Goal: Task Accomplishment & Management: Use online tool/utility

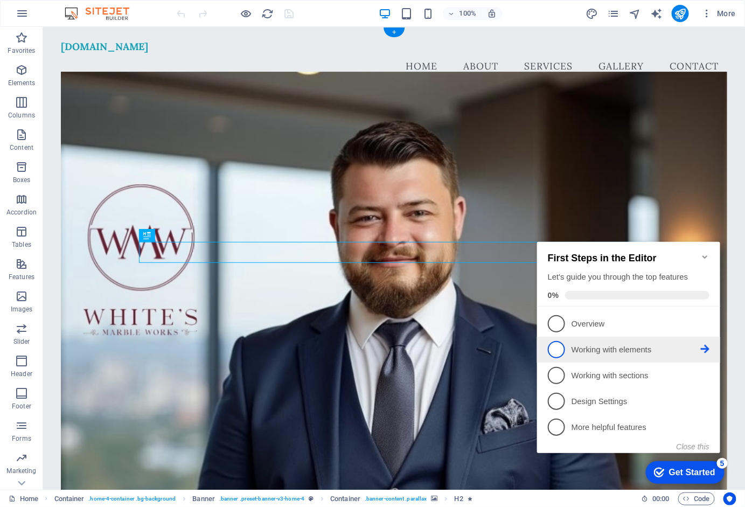
click at [625, 344] on p "Working with elements - incomplete" at bounding box center [635, 349] width 129 height 11
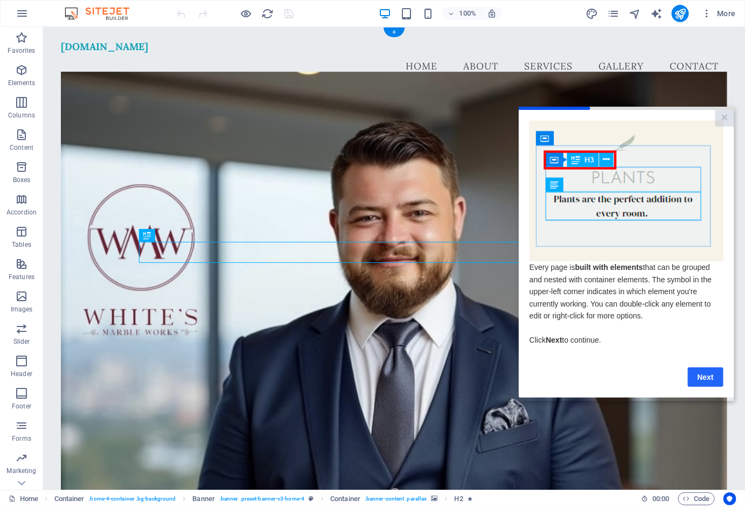
click at [713, 382] on link "Next" at bounding box center [706, 376] width 36 height 19
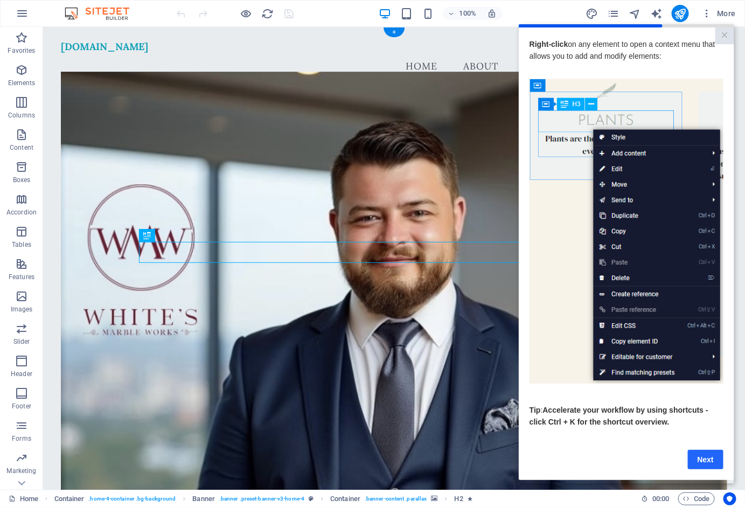
click at [710, 463] on link "Next" at bounding box center [706, 459] width 36 height 19
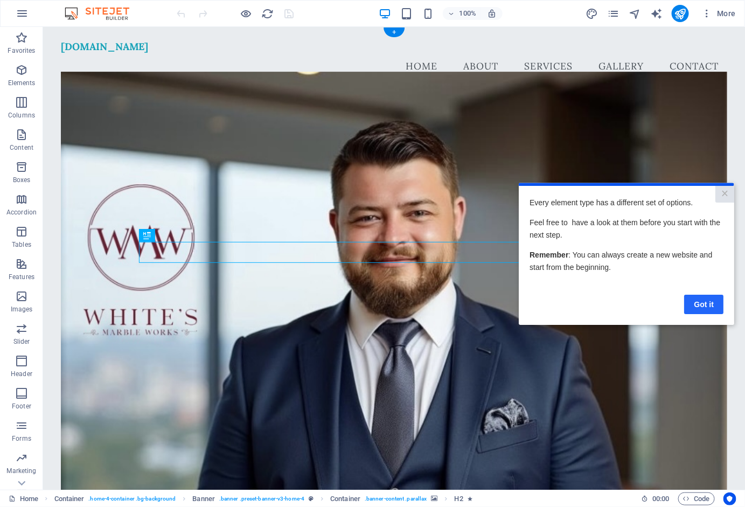
click at [704, 307] on link "Got it" at bounding box center [703, 303] width 39 height 19
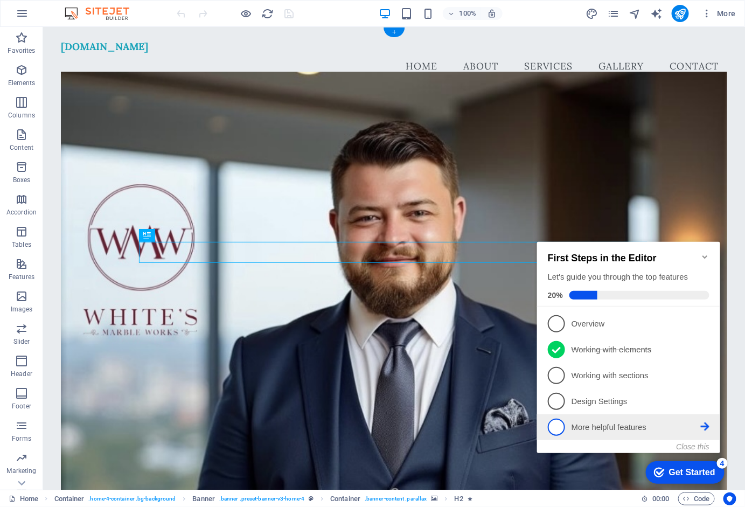
click at [621, 429] on p "More helpful features - incomplete" at bounding box center [635, 426] width 129 height 11
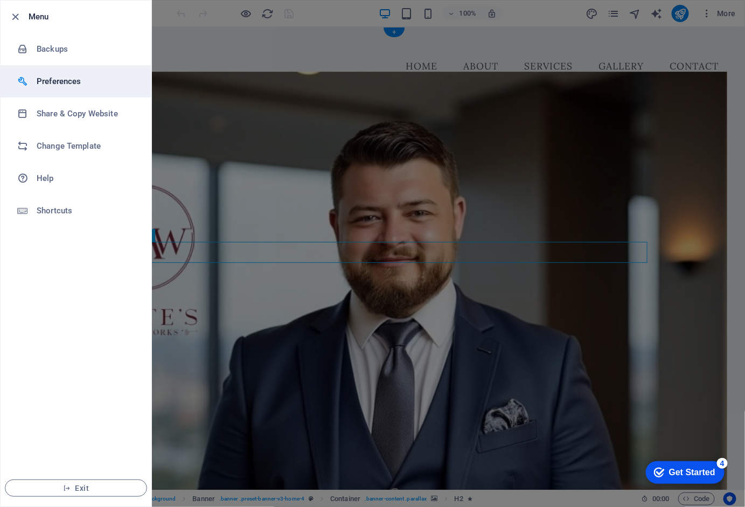
click at [59, 78] on h6 "Preferences" at bounding box center [87, 81] width 100 height 13
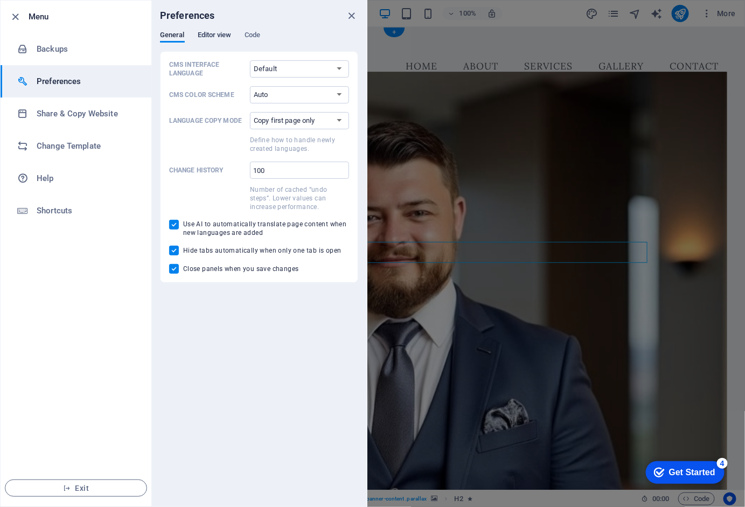
click at [220, 35] on span "Editor view" at bounding box center [215, 36] width 34 height 15
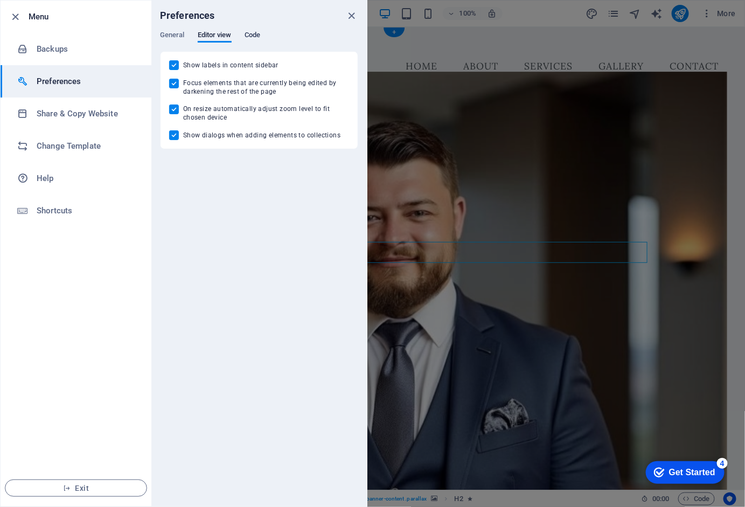
click at [253, 33] on span "Code" at bounding box center [253, 36] width 16 height 15
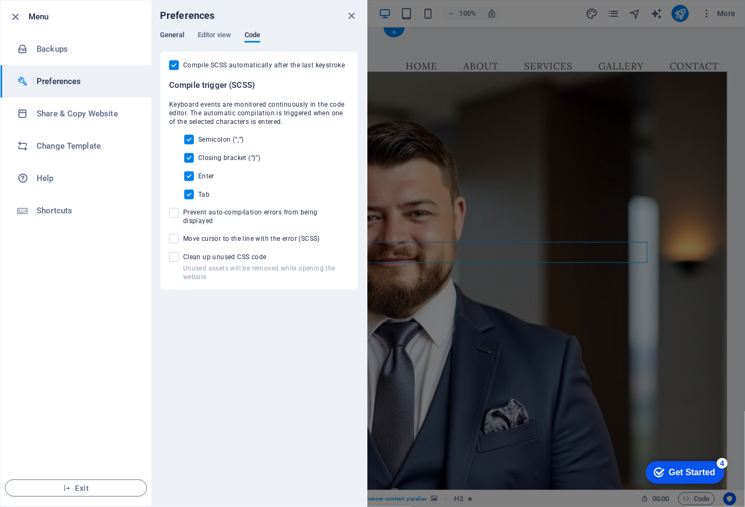
click at [178, 32] on span "General" at bounding box center [172, 36] width 25 height 15
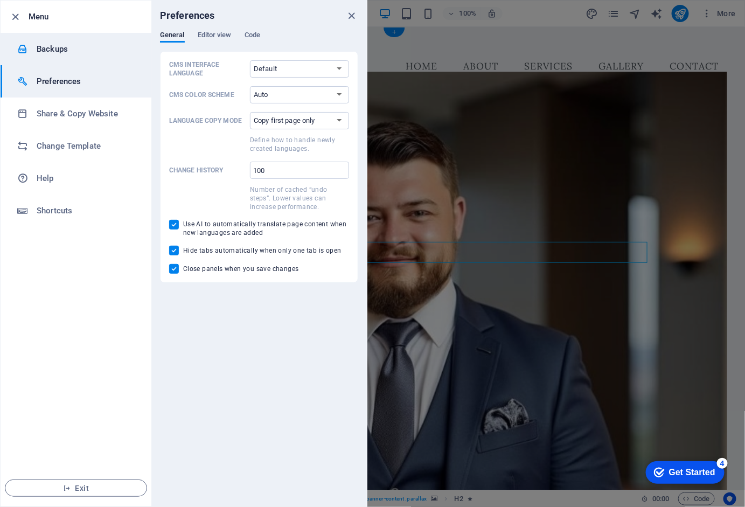
click at [81, 58] on li "Backups" at bounding box center [76, 49] width 151 height 32
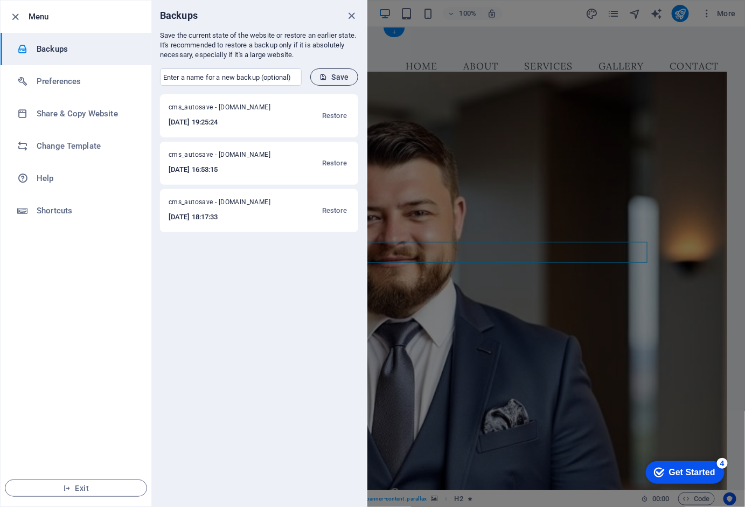
click at [331, 74] on span "Save" at bounding box center [335, 77] width 30 height 9
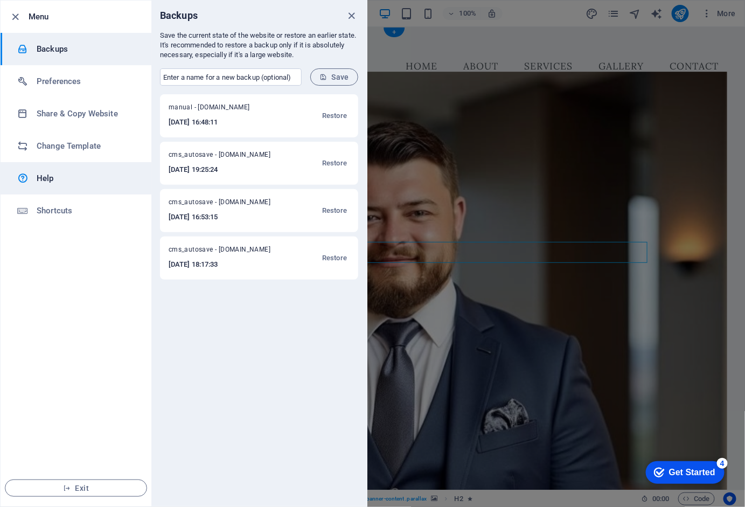
click at [65, 181] on h6 "Help" at bounding box center [87, 178] width 100 height 13
click at [352, 13] on icon "close" at bounding box center [352, 16] width 12 height 12
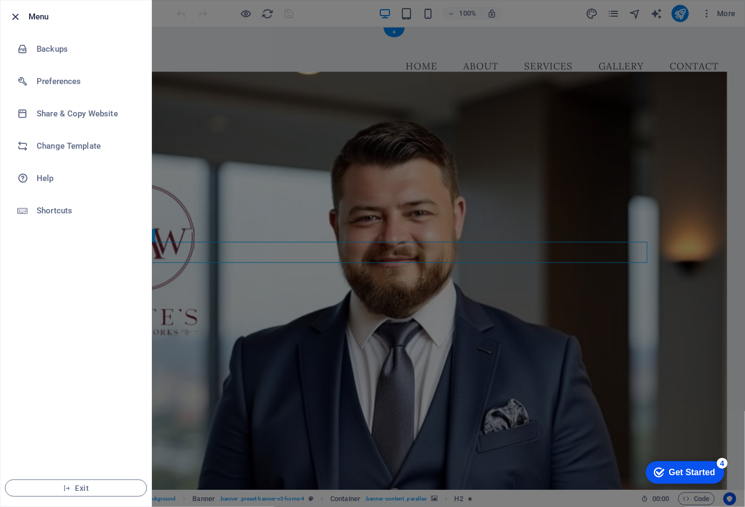
click at [16, 16] on icon "button" at bounding box center [16, 17] width 12 height 12
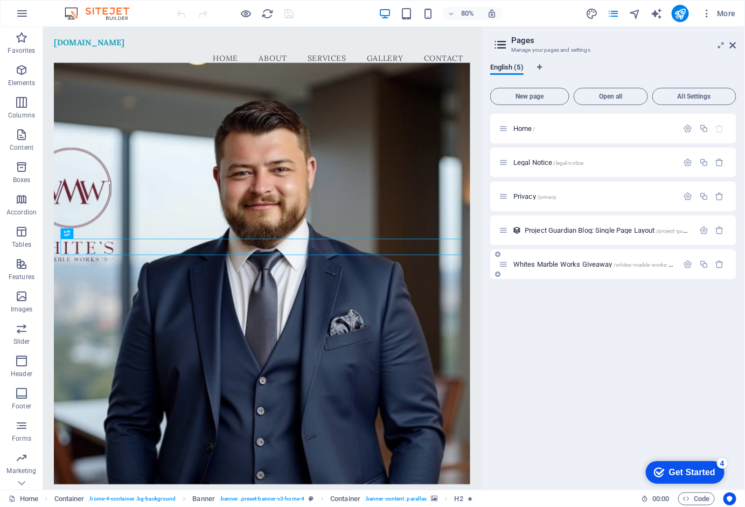
click at [559, 264] on span "Whites Marble Works Giveaway /whites-marble-works-giveaway" at bounding box center [603, 264] width 178 height 8
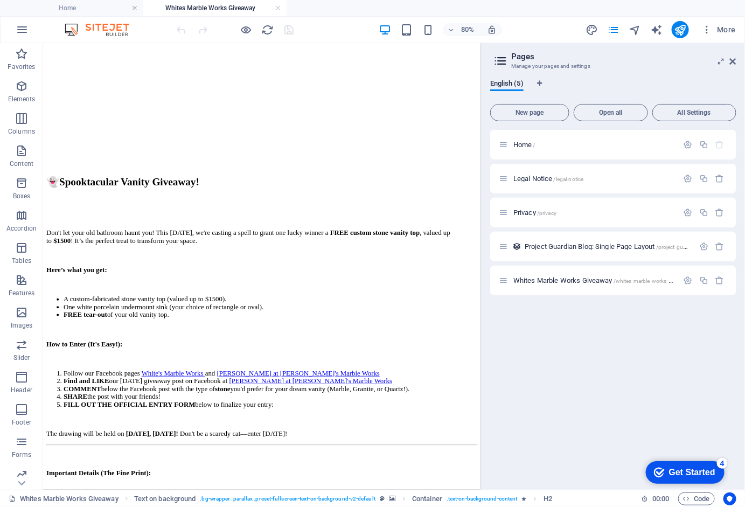
scroll to position [634, 0]
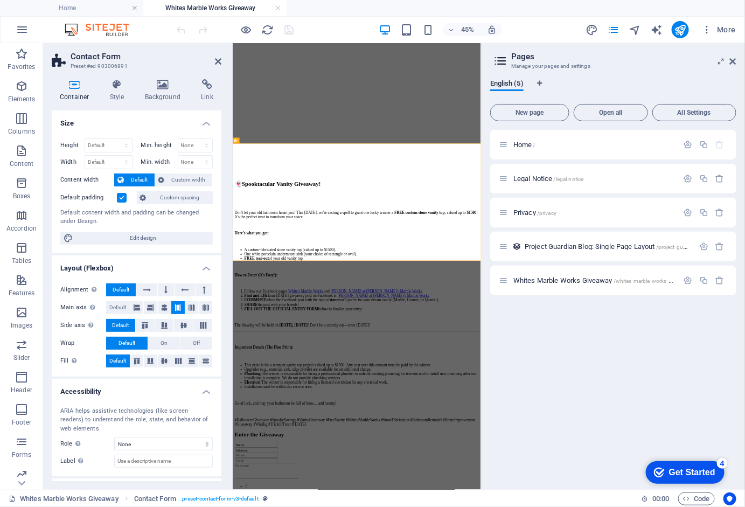
scroll to position [0, 0]
click at [120, 87] on icon at bounding box center [117, 84] width 31 height 11
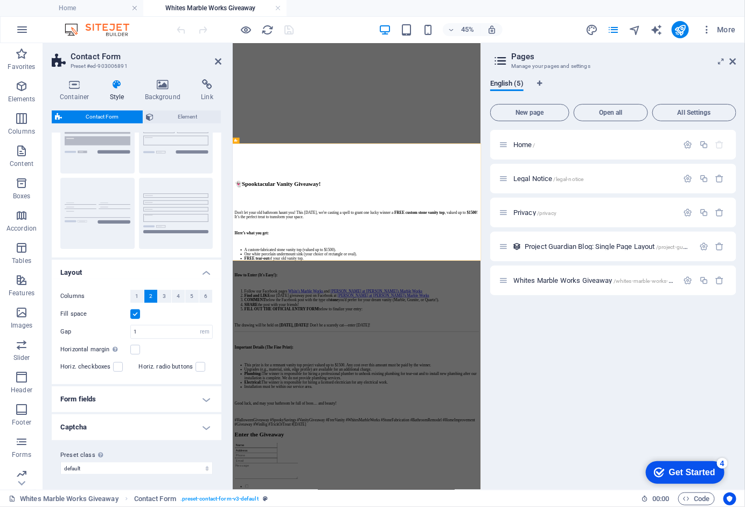
scroll to position [58, 0]
click at [109, 393] on h4 "Form fields" at bounding box center [137, 400] width 170 height 26
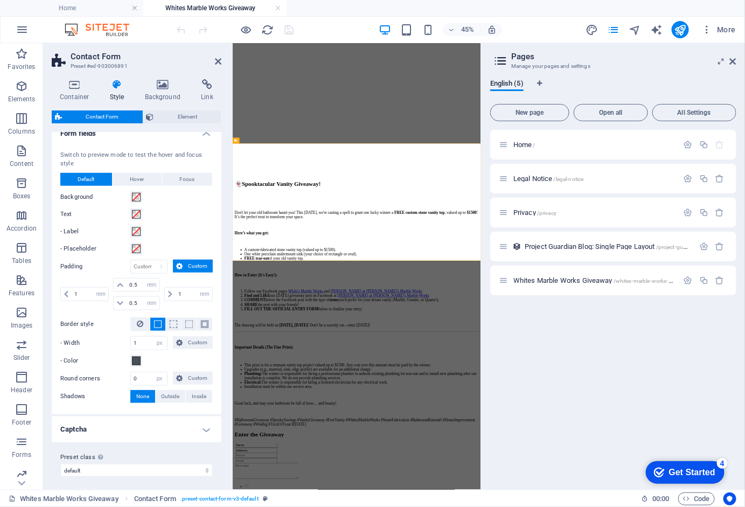
scroll to position [323, 0]
click at [116, 423] on h4 "Captcha" at bounding box center [137, 430] width 170 height 26
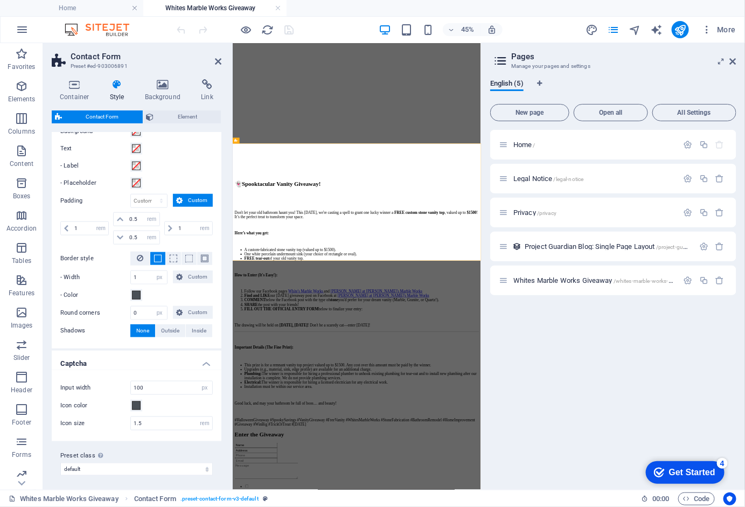
scroll to position [389, 0]
click at [166, 82] on icon at bounding box center [163, 84] width 52 height 11
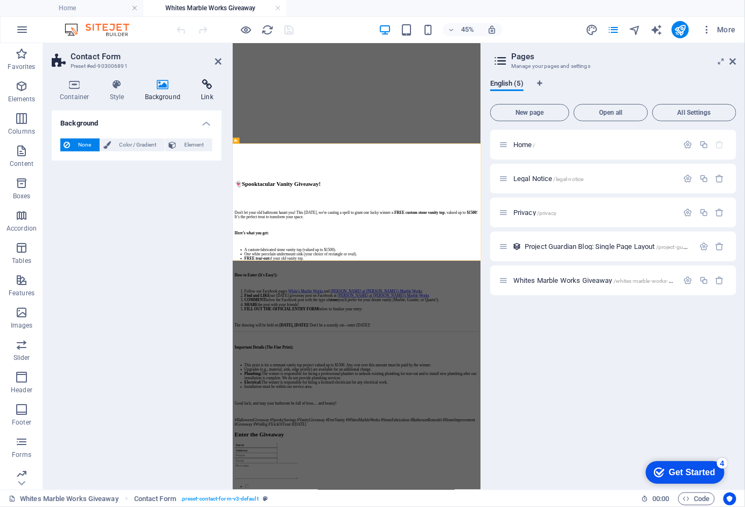
click at [209, 84] on icon at bounding box center [207, 84] width 29 height 11
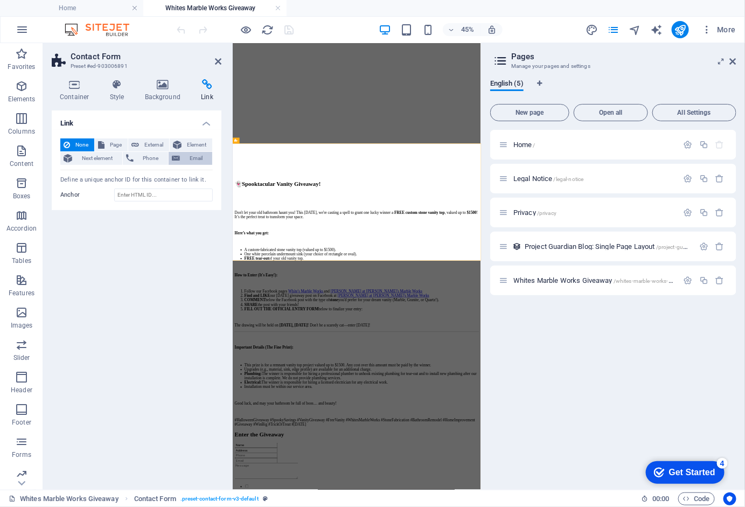
click at [201, 155] on span "Email" at bounding box center [196, 158] width 26 height 13
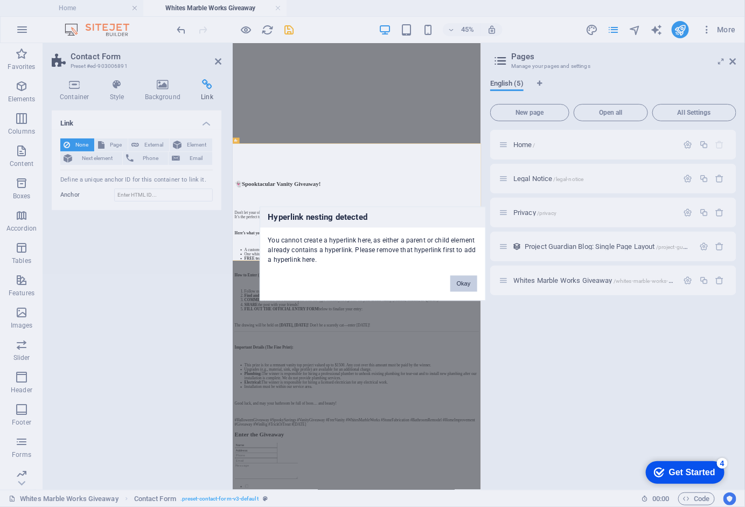
click at [462, 284] on button "Okay" at bounding box center [464, 283] width 27 height 16
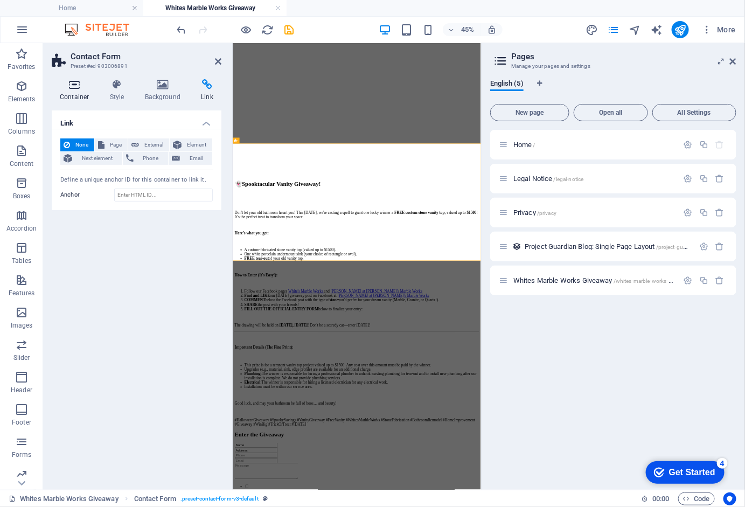
click at [74, 85] on icon at bounding box center [75, 84] width 46 height 11
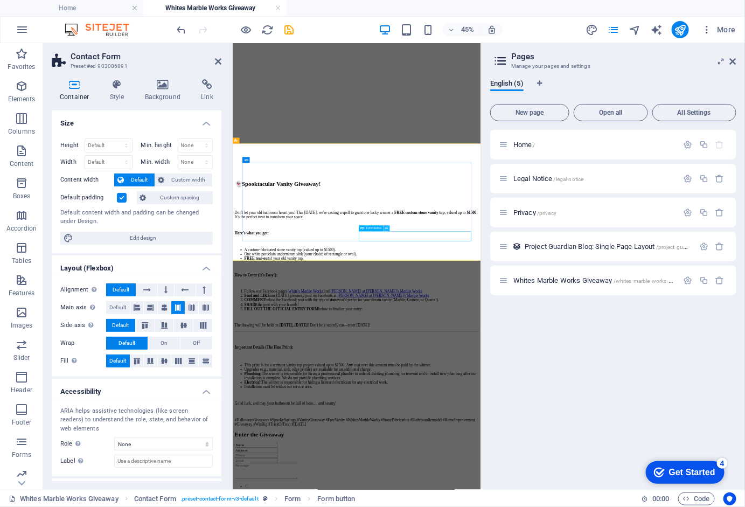
click at [389, 227] on icon at bounding box center [387, 228] width 3 height 5
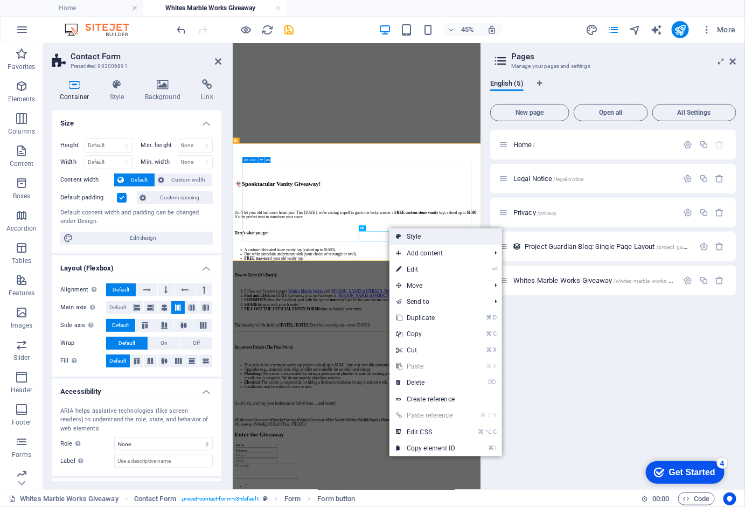
click at [438, 234] on link "Style" at bounding box center [446, 237] width 113 height 16
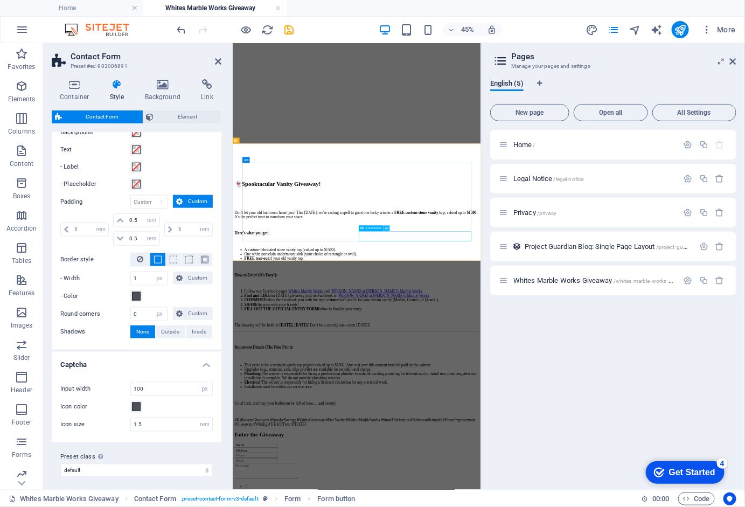
click at [388, 227] on icon at bounding box center [387, 228] width 3 height 5
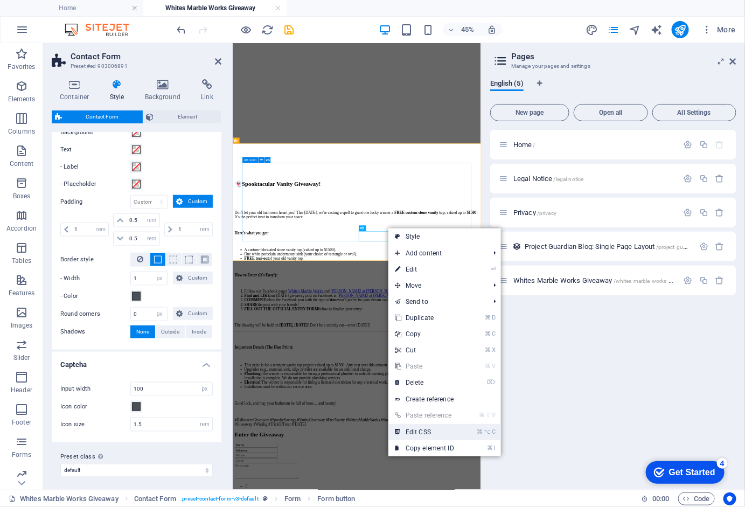
click at [452, 434] on link "⌘ ⌥ C Edit CSS" at bounding box center [425, 432] width 72 height 16
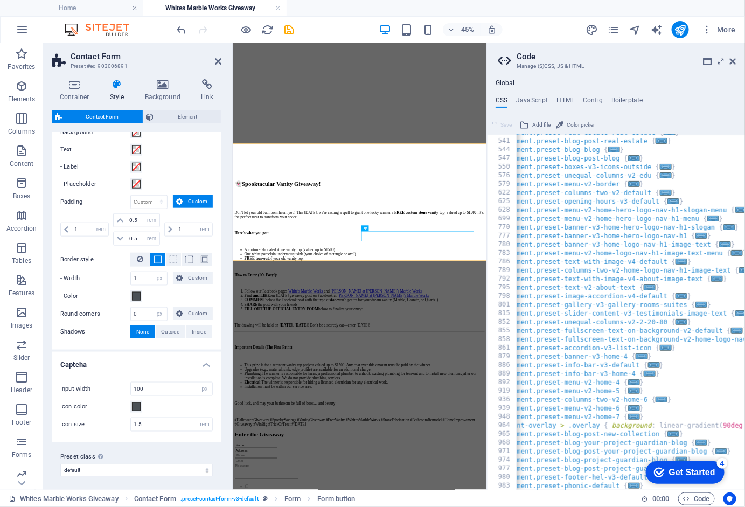
scroll to position [0, 0]
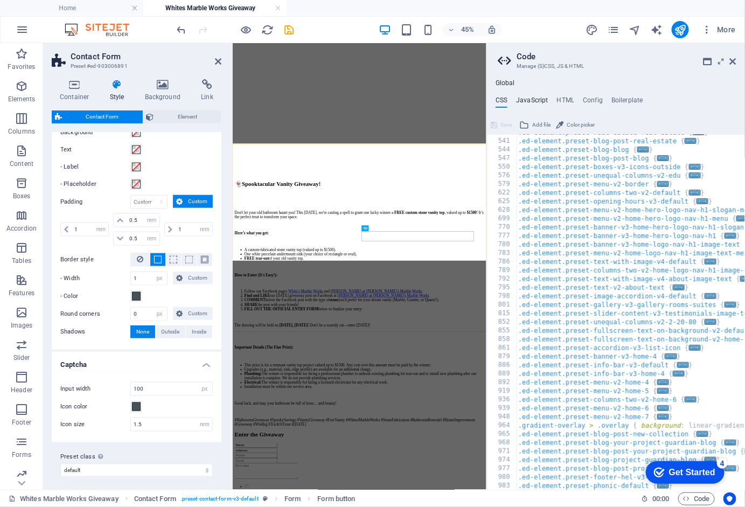
click at [530, 105] on h4 "JavaScript" at bounding box center [532, 102] width 32 height 12
type textarea "/* JS for preset "Menu V2" */"
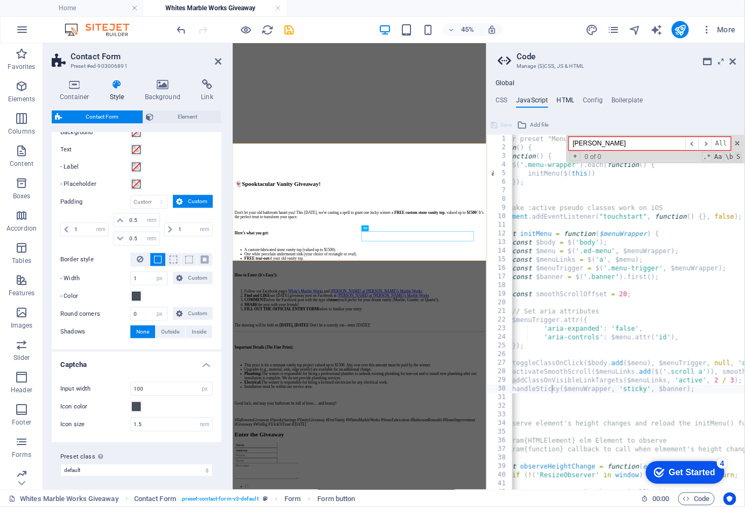
type input "[PERSON_NAME]"
click at [570, 96] on h4 "HTML" at bounding box center [566, 102] width 18 height 12
type textarea "<a href="#main-content" class="wv-link-content button">Skip to main content</a>"
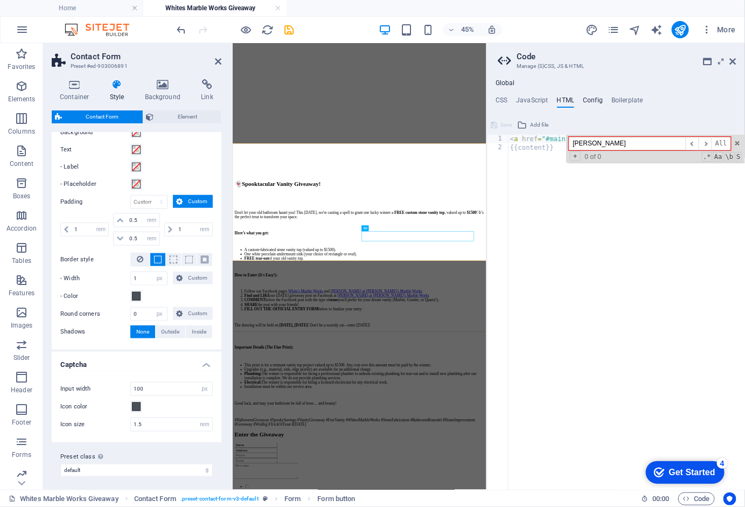
type input "[PERSON_NAME]"
click at [593, 99] on h4 "Config" at bounding box center [593, 102] width 20 height 12
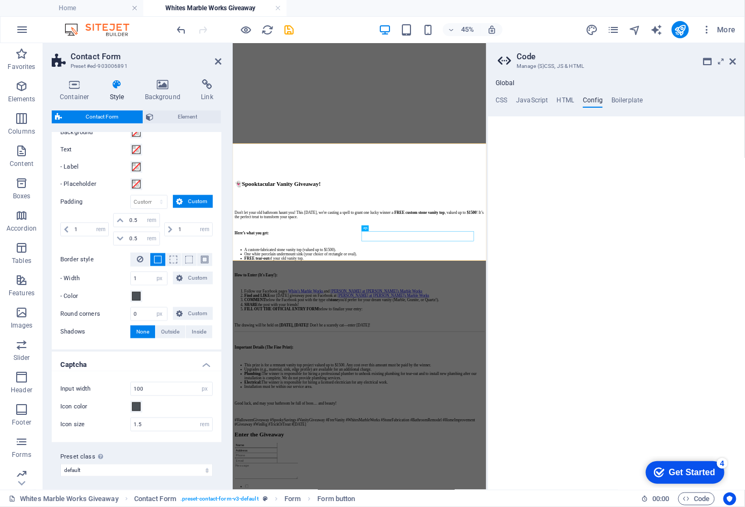
type textarea "$color-background: #E9ECEF;"
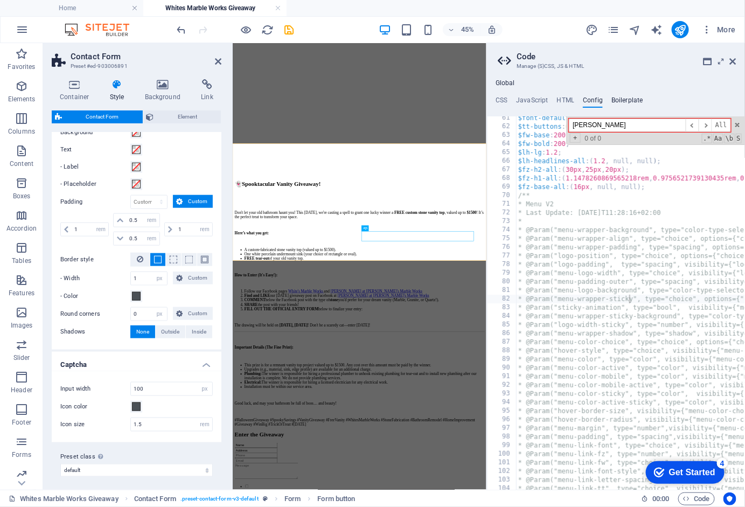
type input "[PERSON_NAME]"
click at [626, 98] on h4 "Boilerplate" at bounding box center [628, 102] width 32 height 12
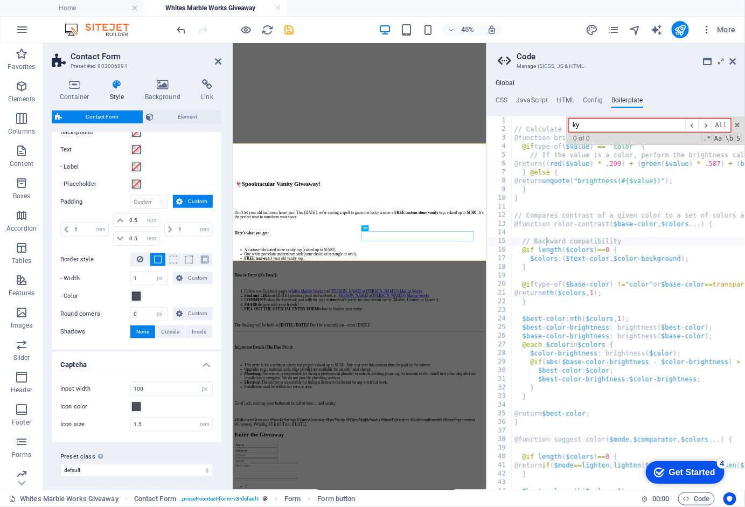
type input "k"
click at [501, 94] on div "Global CSS JavaScript HTML Config Boilerplate .ed-logo { 538 541 544 547 550 57…" at bounding box center [616, 284] width 258 height 411
click at [502, 99] on h4 "CSS" at bounding box center [502, 102] width 12 height 12
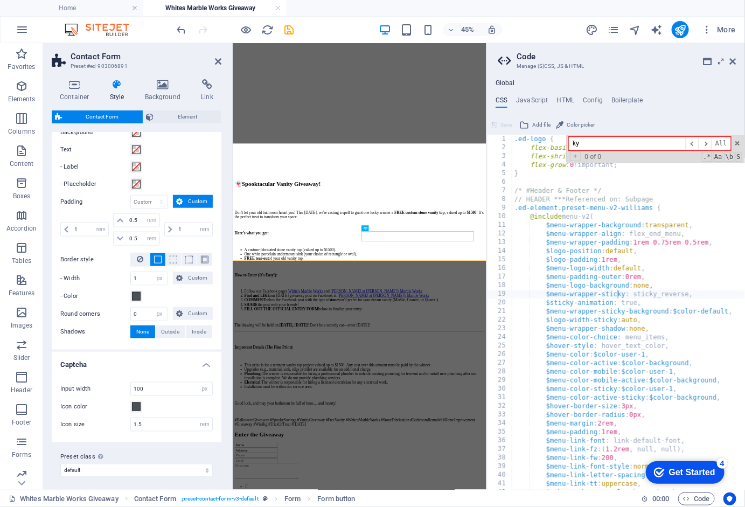
type input "k"
type input "e"
click at [672, 78] on div "Global CSS JavaScript HTML Config Boilerplate .ed-logo { 1 2 3 4 5 6 7 8 9 10 1…" at bounding box center [616, 280] width 258 height 419
drag, startPoint x: 734, startPoint y: 59, endPoint x: 527, endPoint y: 17, distance: 211.3
click at [734, 59] on icon at bounding box center [733, 61] width 6 height 9
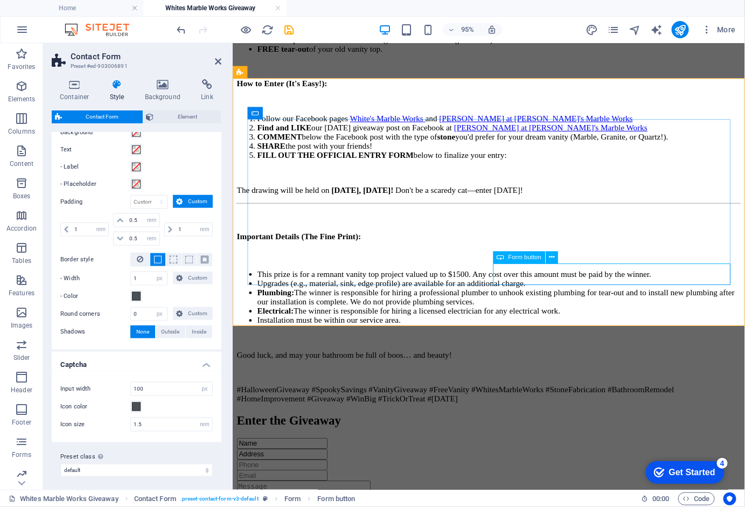
click at [551, 257] on icon at bounding box center [552, 257] width 5 height 11
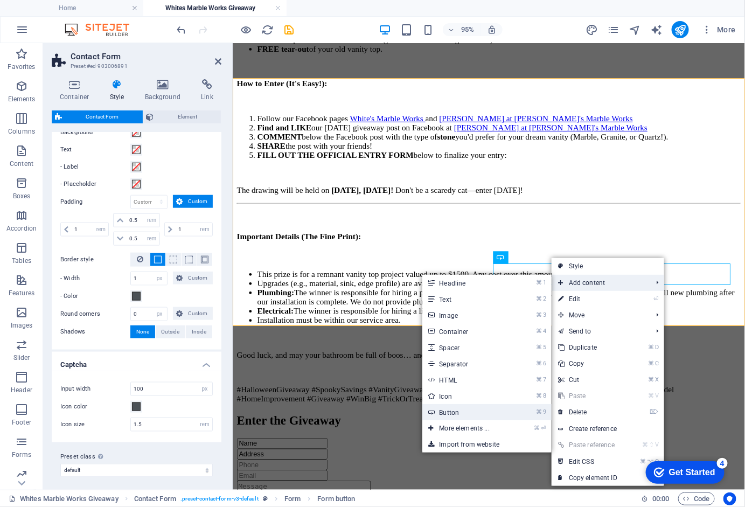
click at [485, 410] on link "⌘ 9 Button" at bounding box center [467, 412] width 89 height 16
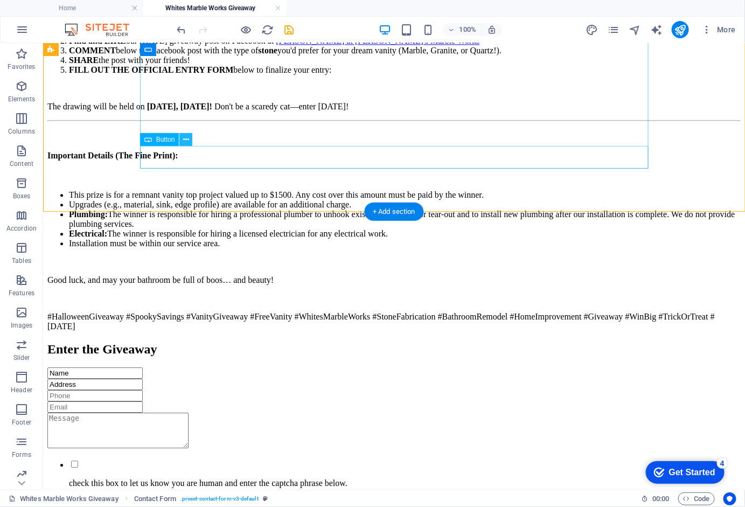
click at [185, 142] on icon at bounding box center [186, 139] width 6 height 11
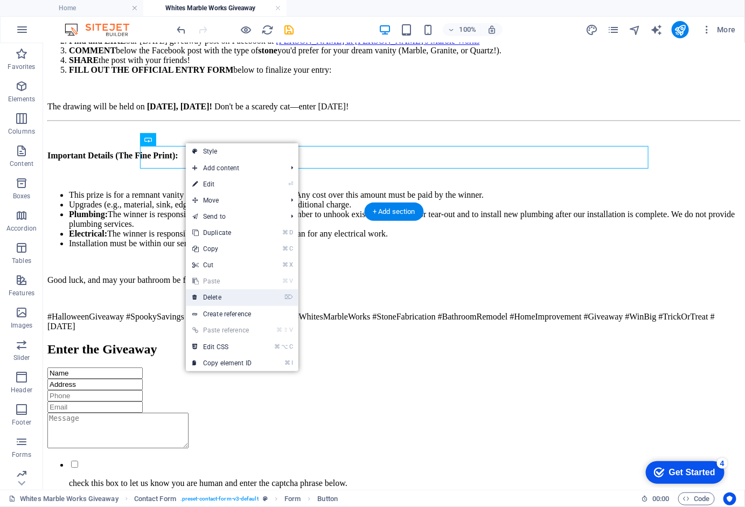
click at [234, 296] on link "⌦ Delete" at bounding box center [222, 297] width 72 height 16
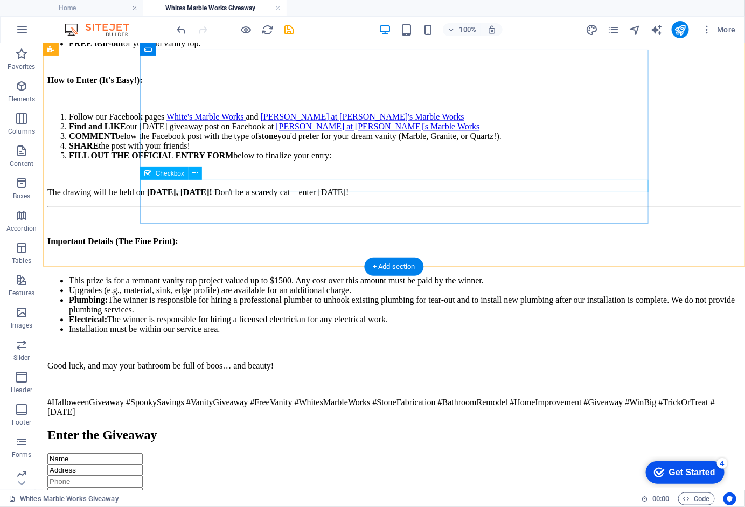
scroll to position [784, 0]
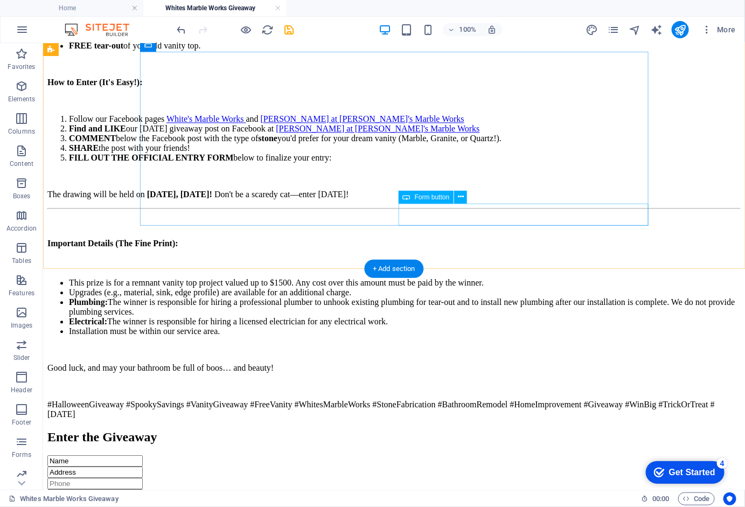
click at [439, 197] on span "Form button" at bounding box center [432, 197] width 35 height 6
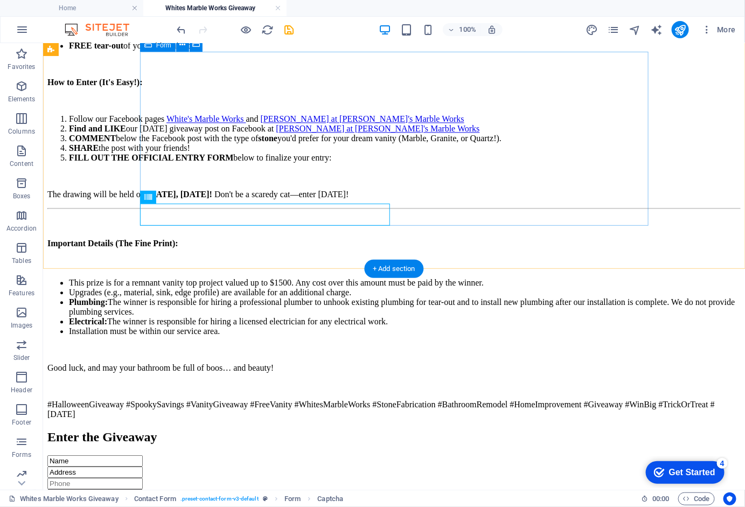
click at [0, 0] on div "Form button" at bounding box center [0, 0] width 0 height 0
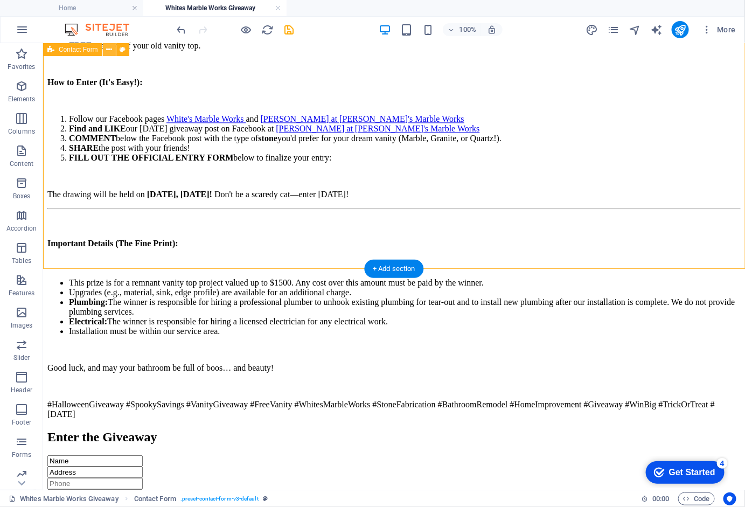
click at [109, 53] on icon at bounding box center [109, 49] width 6 height 11
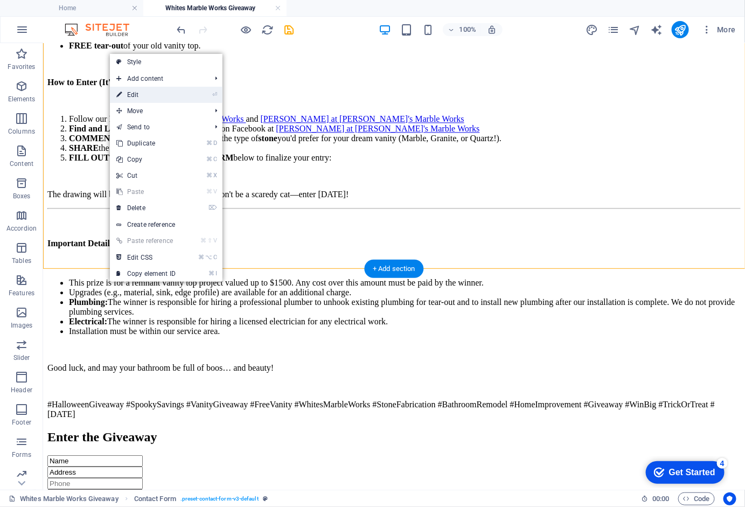
click at [132, 92] on link "⏎ Edit" at bounding box center [146, 95] width 72 height 16
select select "rem"
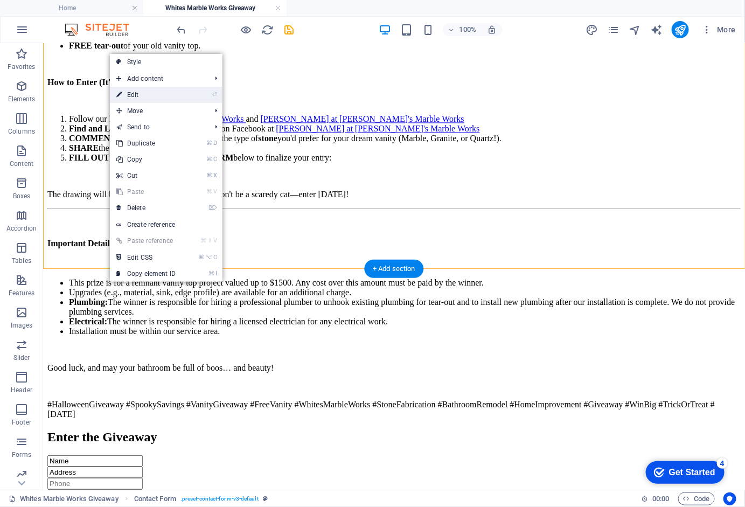
select select "rem"
select select "px"
select select "rem"
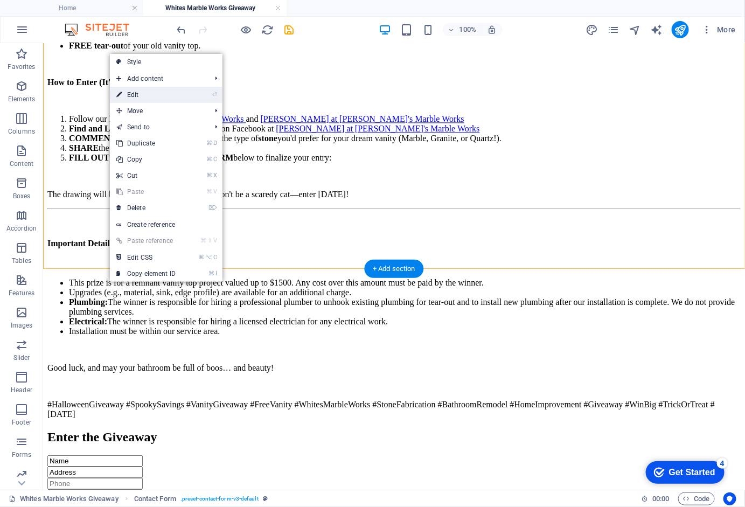
select select "preset-contact-form-v3-default"
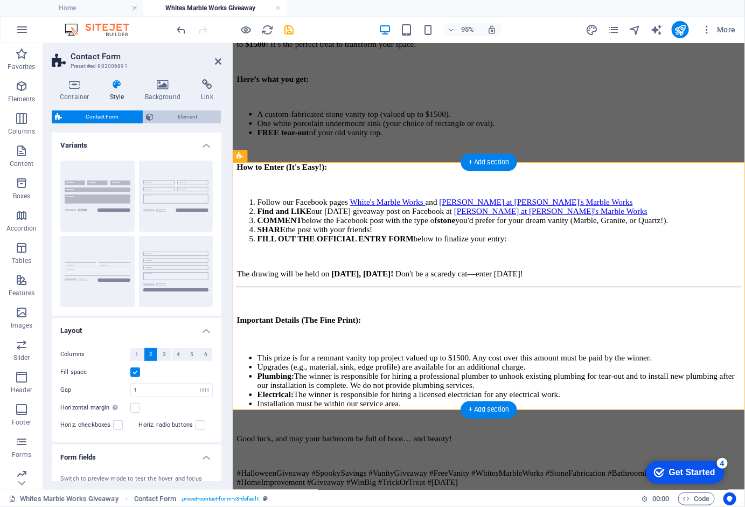
scroll to position [0, 0]
click at [176, 116] on span "Element" at bounding box center [187, 116] width 61 height 13
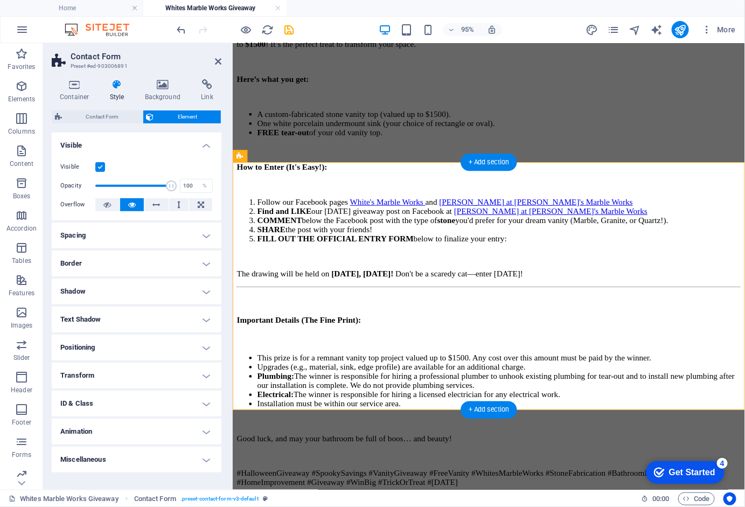
click at [157, 453] on h4 "Miscellaneous" at bounding box center [137, 460] width 170 height 26
click at [80, 83] on icon at bounding box center [75, 84] width 46 height 11
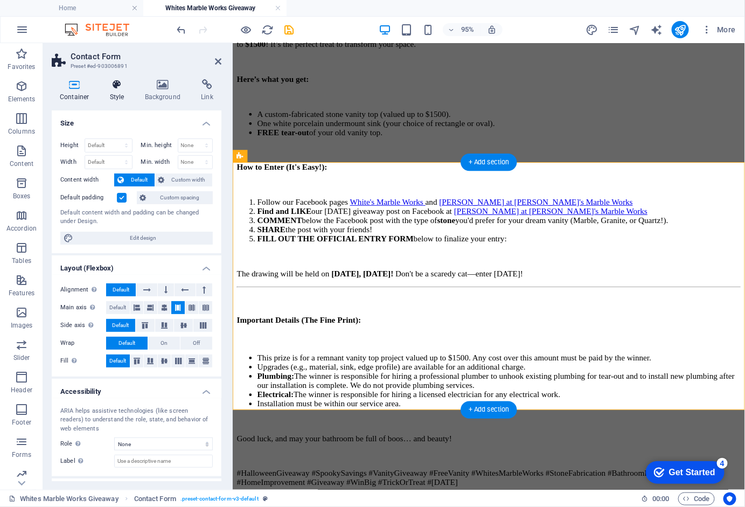
click at [116, 87] on icon at bounding box center [117, 84] width 31 height 11
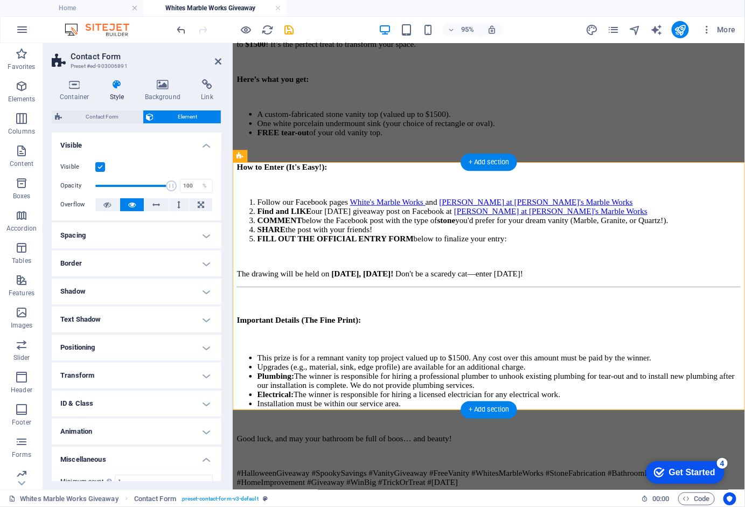
click at [99, 125] on div "Contact Form Element Layout How this element expands within the layout (Flexbox…" at bounding box center [137, 295] width 170 height 371
click at [101, 122] on span "Contact Form" at bounding box center [102, 116] width 74 height 13
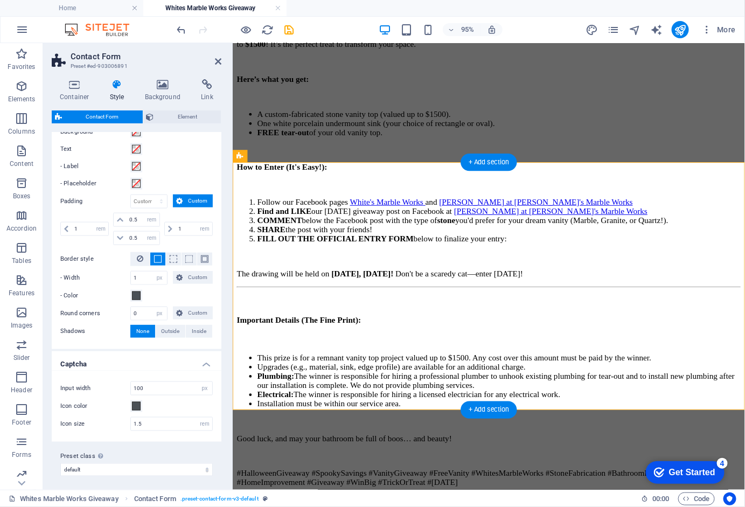
scroll to position [389, 0]
click at [206, 91] on h4 "Link" at bounding box center [207, 90] width 29 height 23
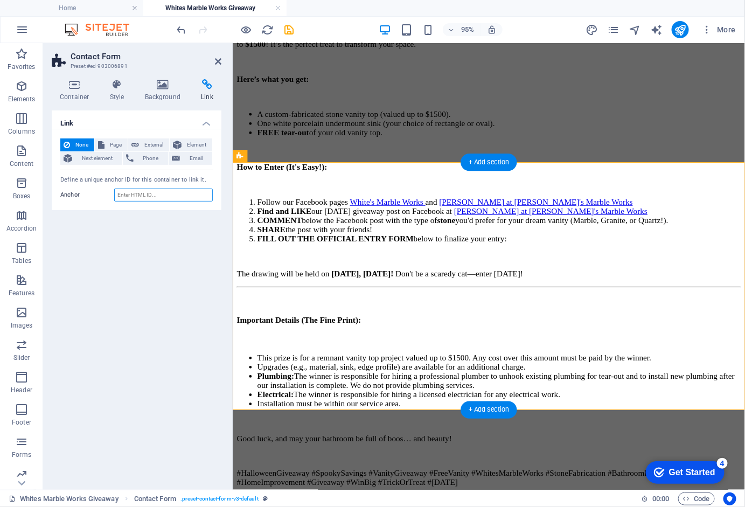
click at [177, 192] on input "Anchor" at bounding box center [163, 195] width 99 height 13
click at [195, 157] on span "Email" at bounding box center [196, 158] width 26 height 13
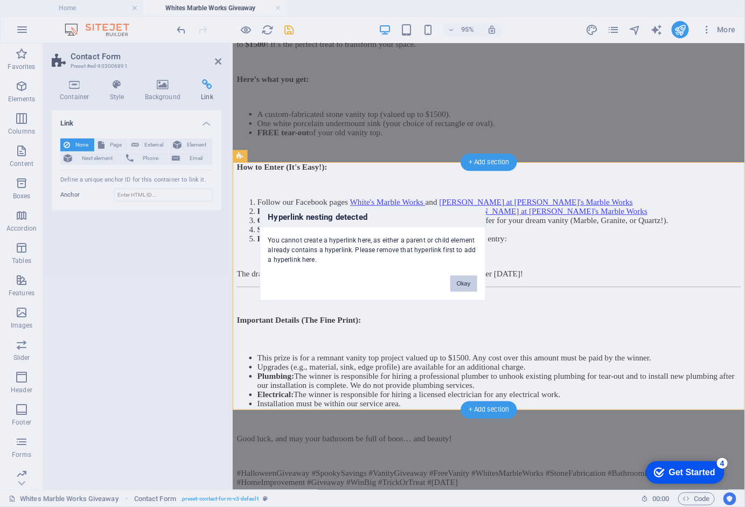
click at [466, 285] on button "Okay" at bounding box center [464, 283] width 27 height 16
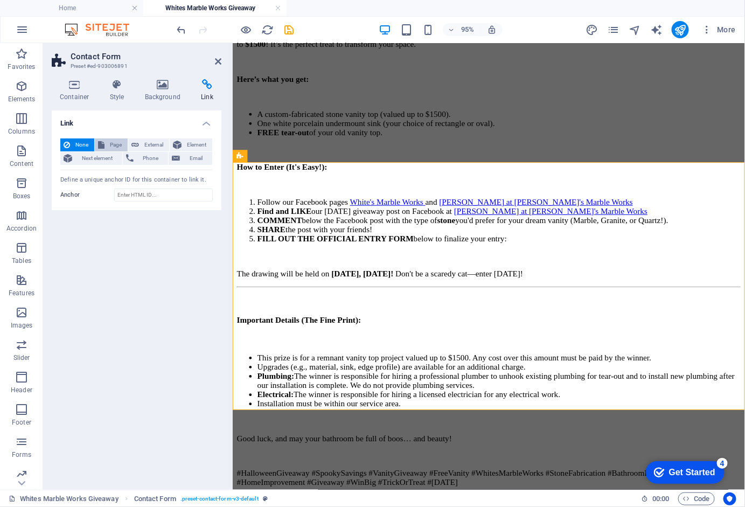
click at [116, 142] on span "Page" at bounding box center [116, 145] width 17 height 13
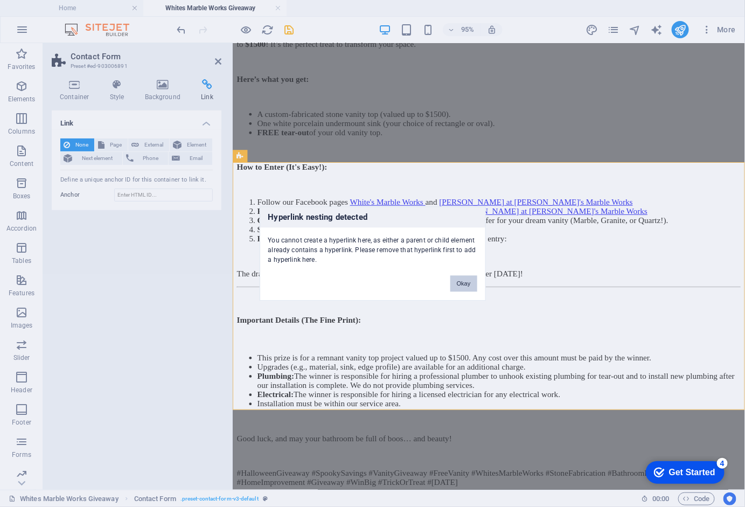
drag, startPoint x: 466, startPoint y: 282, endPoint x: 246, endPoint y: 252, distance: 222.5
click at [466, 282] on button "Okay" at bounding box center [464, 283] width 27 height 16
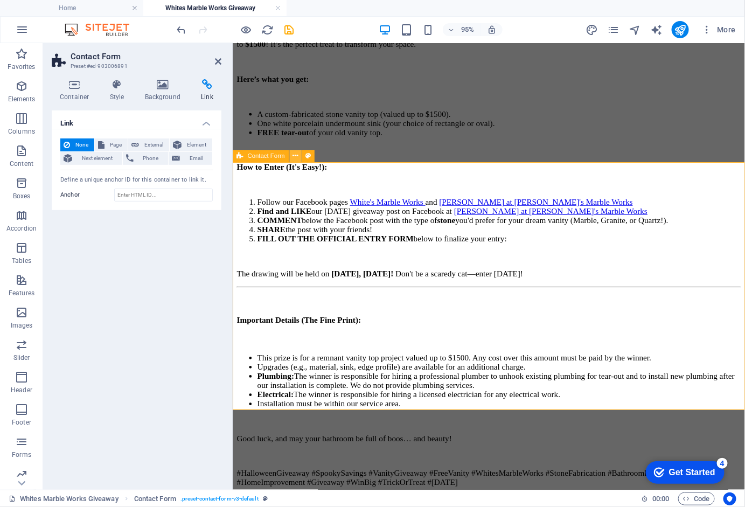
click at [297, 155] on icon at bounding box center [295, 156] width 5 height 11
click at [692, 473] on div "Get Started" at bounding box center [692, 472] width 46 height 10
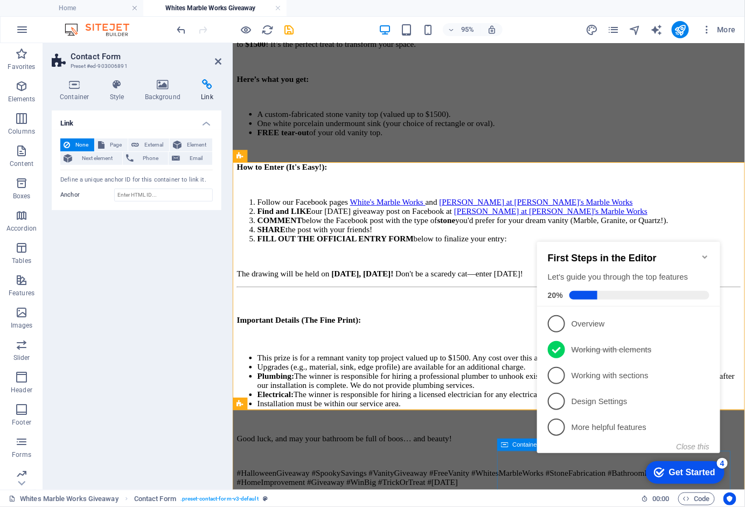
click at [692, 473] on div "Get Started" at bounding box center [692, 472] width 46 height 10
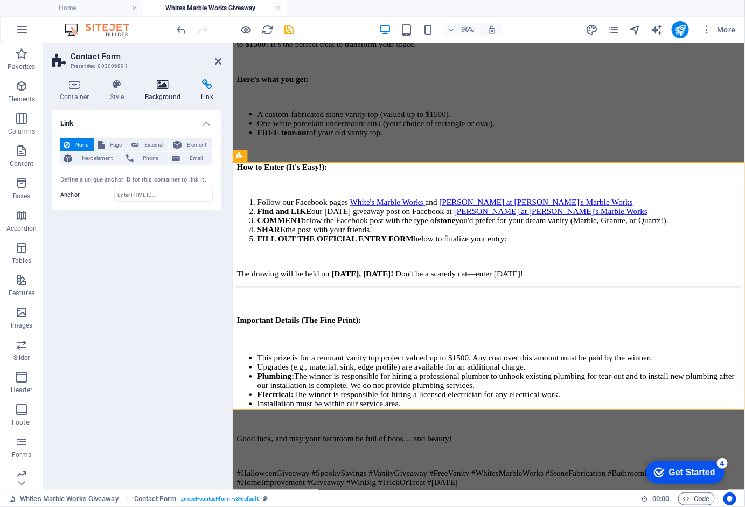
click at [168, 91] on h4 "Background" at bounding box center [165, 90] width 57 height 23
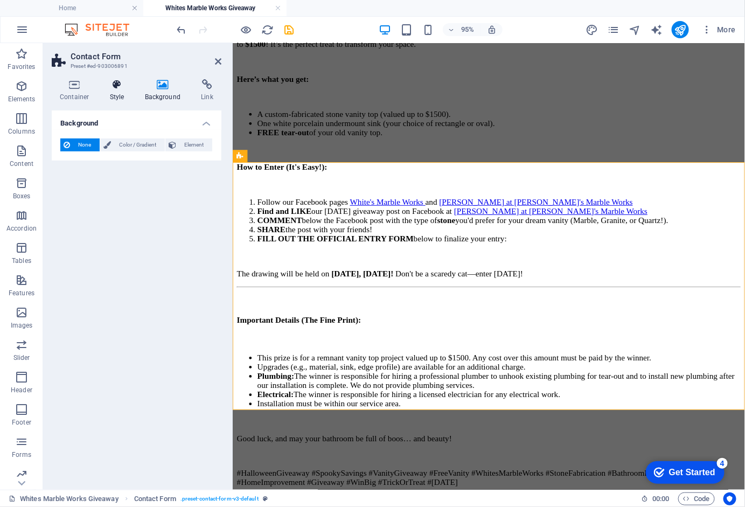
click at [116, 84] on icon at bounding box center [117, 84] width 31 height 11
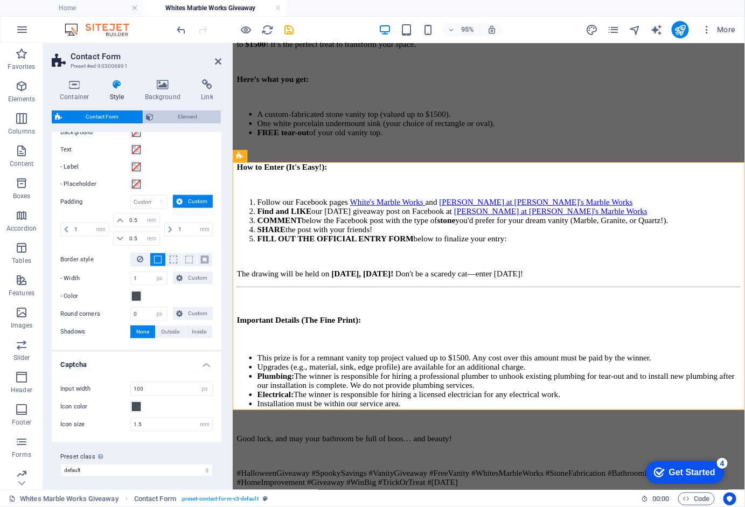
click at [204, 113] on span "Element" at bounding box center [187, 116] width 61 height 13
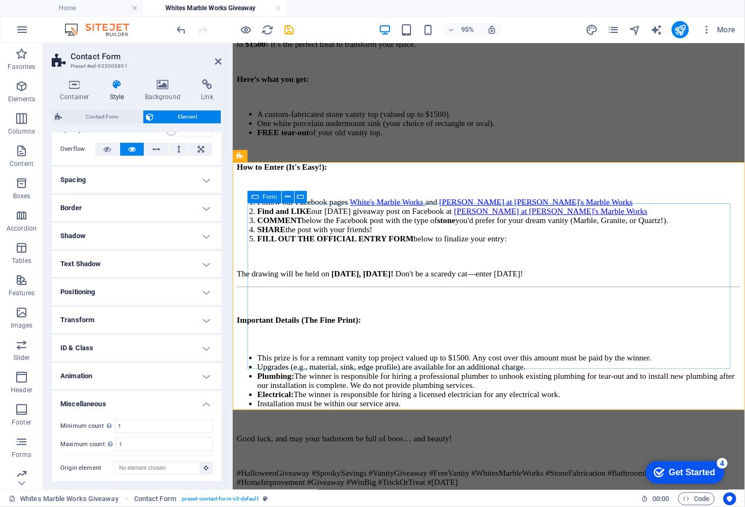
scroll to position [55, 0]
click at [554, 342] on icon at bounding box center [552, 341] width 5 height 11
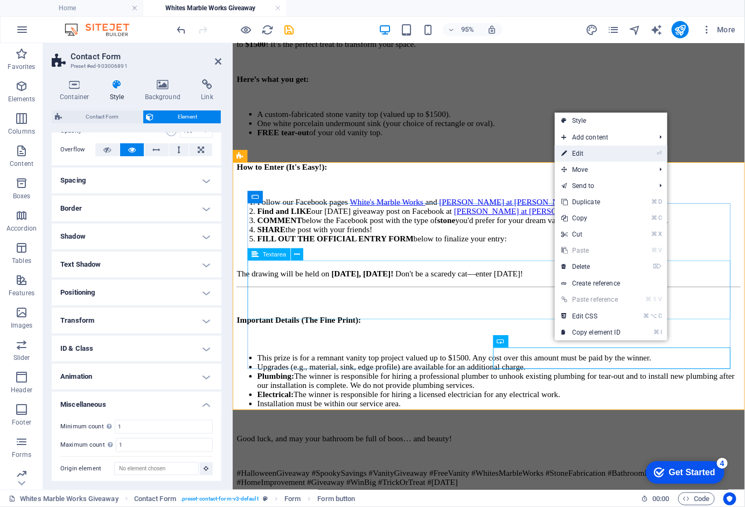
click at [584, 155] on link "⏎ Edit" at bounding box center [591, 154] width 72 height 16
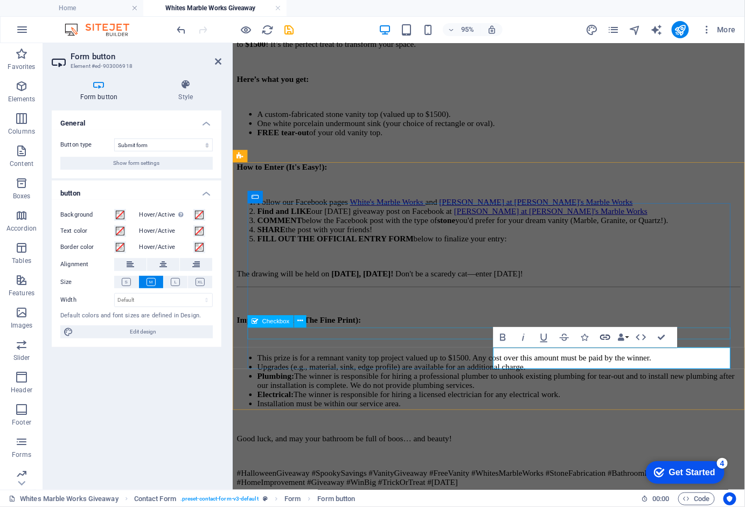
click at [608, 336] on icon "button" at bounding box center [605, 337] width 12 height 12
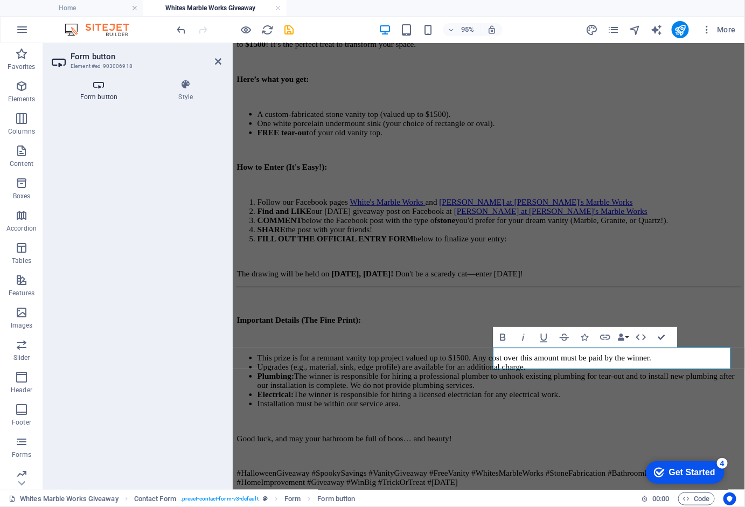
click at [96, 92] on h4 "Form button" at bounding box center [101, 90] width 99 height 23
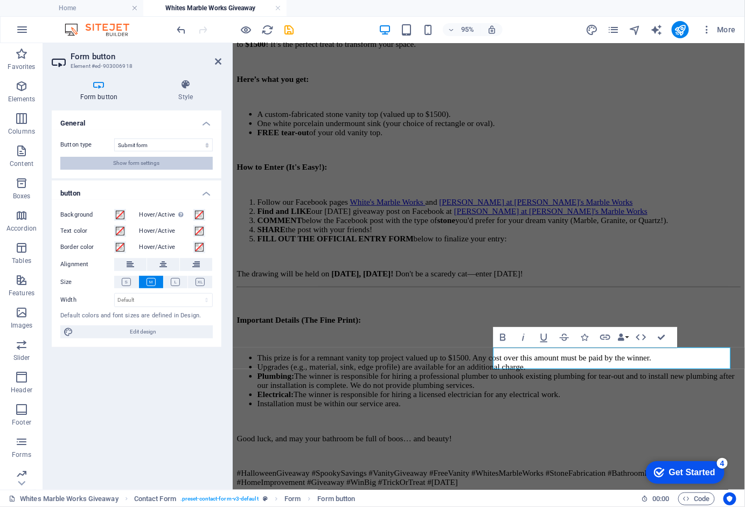
click at [163, 167] on button "Show form settings" at bounding box center [136, 163] width 153 height 13
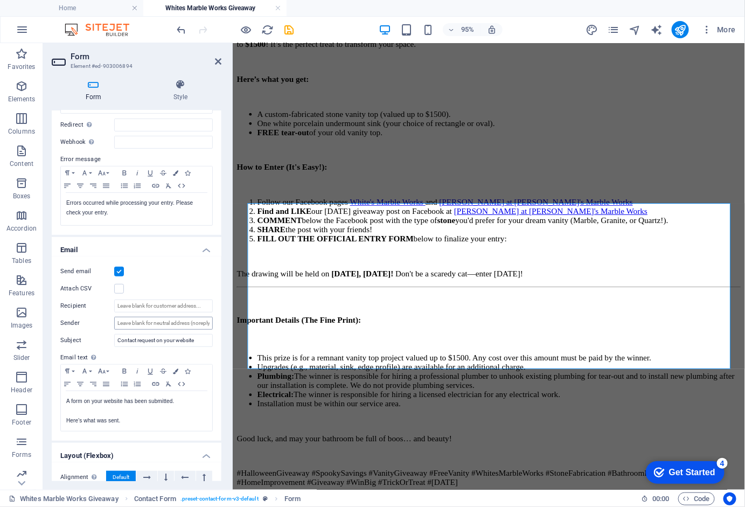
scroll to position [151, 0]
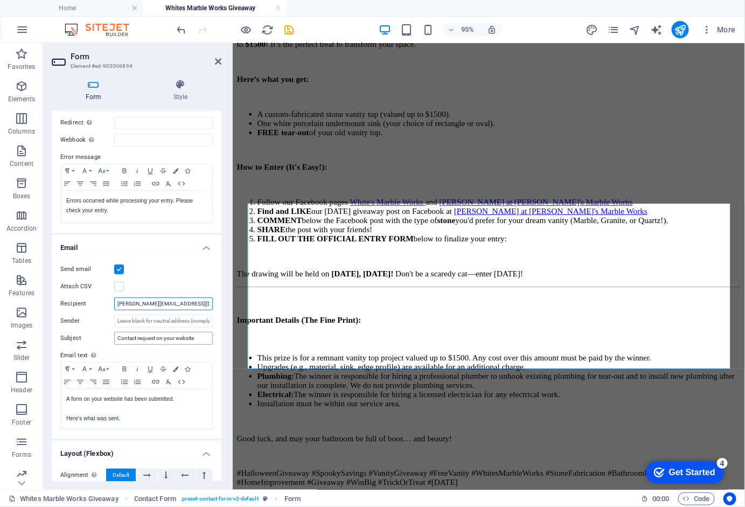
type input "[PERSON_NAME][EMAIL_ADDRESS][DOMAIN_NAME]"
drag, startPoint x: 206, startPoint y: 333, endPoint x: 134, endPoint y: 335, distance: 72.8
click at [117, 335] on input "Contact request on your website" at bounding box center [163, 338] width 99 height 13
drag, startPoint x: 117, startPoint y: 335, endPoint x: 226, endPoint y: 334, distance: 108.3
click at [226, 335] on div "Form Style General Title Define a name for the form. General form Messages Succ…" at bounding box center [136, 280] width 187 height 419
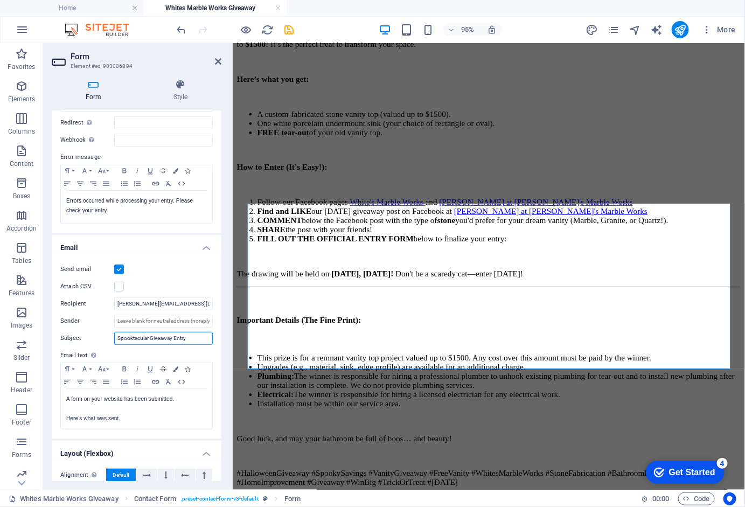
type input "Spooktacular Giveaway Entry"
click at [215, 355] on div "Send email Attach CSV Recipient [PERSON_NAME][EMAIL_ADDRESS][DOMAIN_NAME] Sende…" at bounding box center [137, 346] width 170 height 184
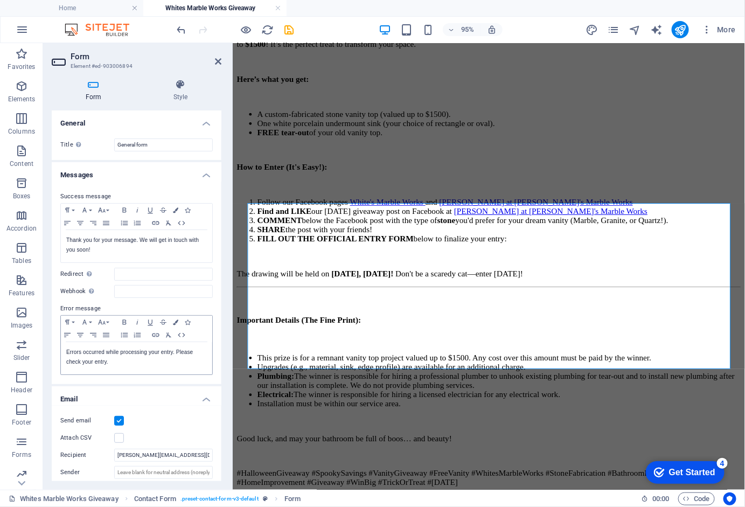
scroll to position [0, 0]
drag, startPoint x: 117, startPoint y: 237, endPoint x: 139, endPoint y: 238, distance: 22.2
click at [139, 238] on p "Thank you for your message. We will get in touch with you soon!" at bounding box center [136, 245] width 141 height 19
drag, startPoint x: 132, startPoint y: 238, endPoint x: 171, endPoint y: 252, distance: 41.6
click at [171, 252] on p "Thank you for your entry. We will get in touch with you soon!" at bounding box center [136, 245] width 141 height 19
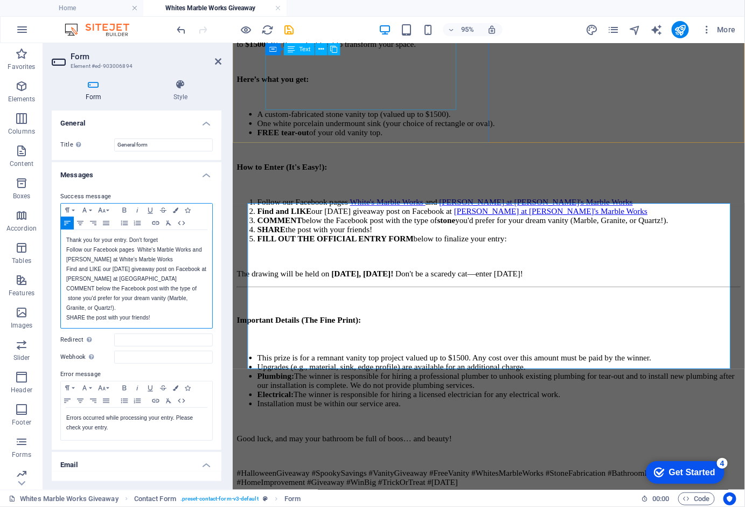
scroll to position [1539, 1]
click at [174, 240] on p "Thank you for your entry. Don't forget" at bounding box center [136, 241] width 141 height 10
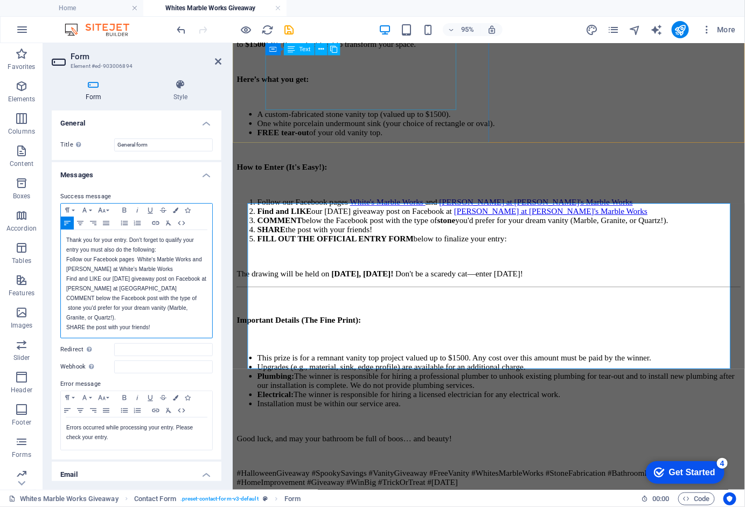
click at [65, 258] on div "Thank you for your entry. Don't forget to qualify your entry you must also do t…" at bounding box center [136, 284] width 151 height 108
click at [165, 265] on p "Follow our Facebook pages White's Marble Works and [PERSON_NAME] at White's Mar…" at bounding box center [136, 264] width 141 height 19
click at [59, 256] on div "Success message Paragraph Format Normal Heading 1 Heading 2 Heading 3 Heading 4…" at bounding box center [137, 321] width 170 height 278
click at [65, 256] on div "Thank you for your entry. Don't forget to qualify your entry you must also do t…" at bounding box center [136, 288] width 151 height 117
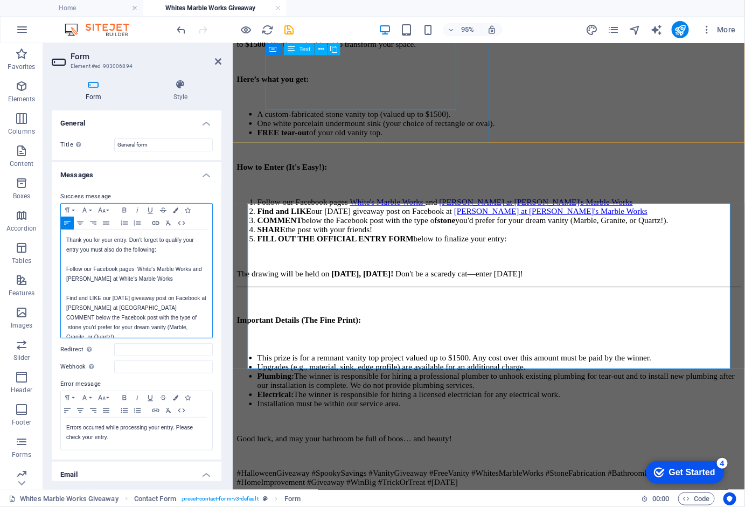
click at [185, 306] on p "Find and LIKE our [DATE] giveaway post on Facebook at [PERSON_NAME] at [GEOGRAP…" at bounding box center [136, 303] width 141 height 19
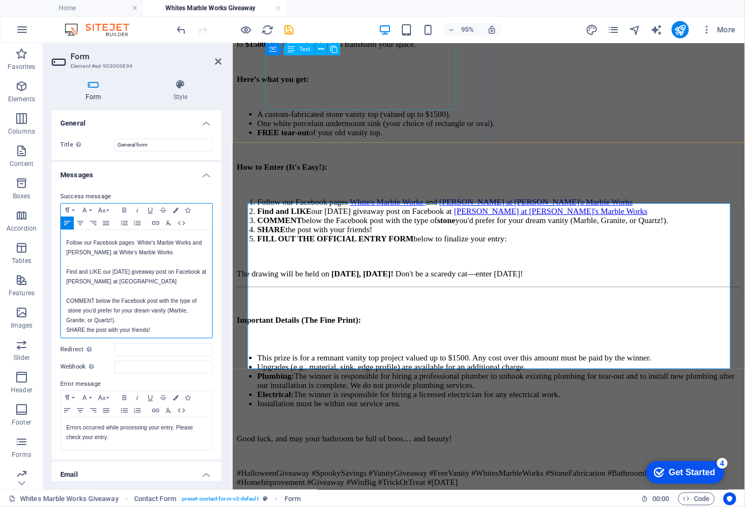
click at [148, 312] on p "COMMENT below the Facebook post with the type of stone you'd prefer for your dr…" at bounding box center [136, 310] width 141 height 29
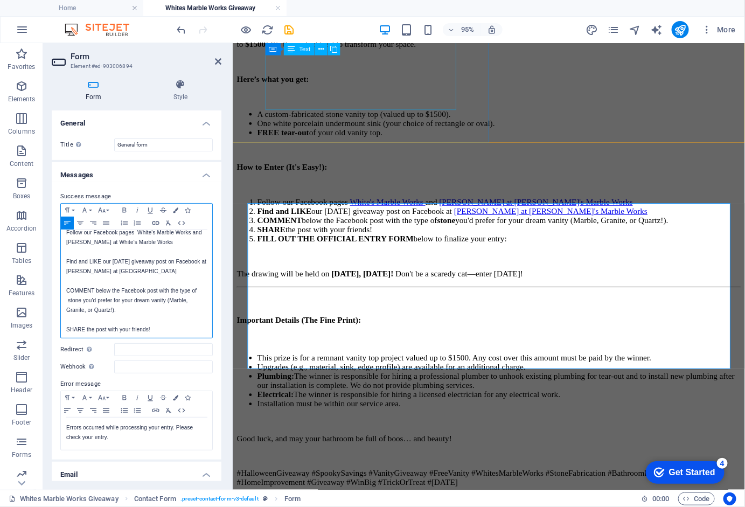
scroll to position [36, 0]
click at [74, 297] on p "COMMENT below the Facebook post with the type of stone you'd prefer for your dr…" at bounding box center [136, 301] width 141 height 29
click at [168, 316] on p at bounding box center [136, 321] width 141 height 10
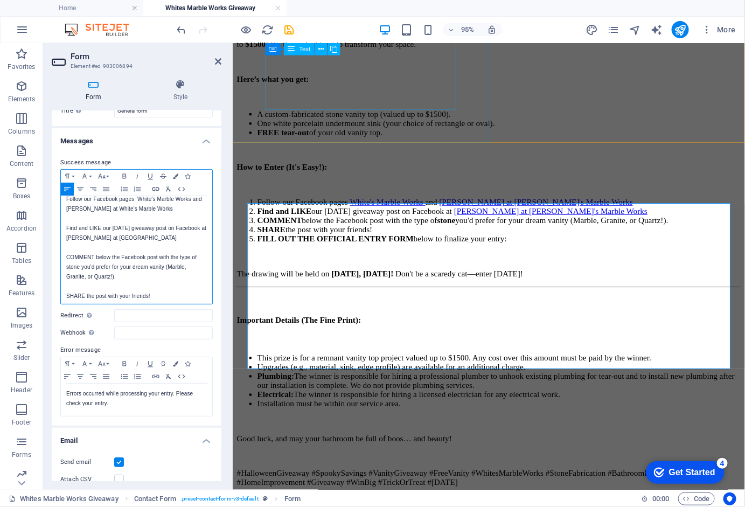
click at [174, 296] on div "Thank you for your entry. Don't forget to qualify your entry you must also do t…" at bounding box center [136, 233] width 151 height 147
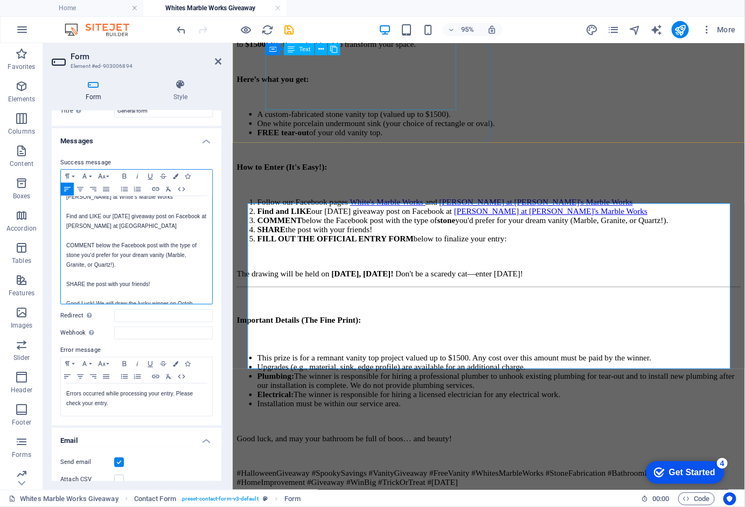
scroll to position [58, 0]
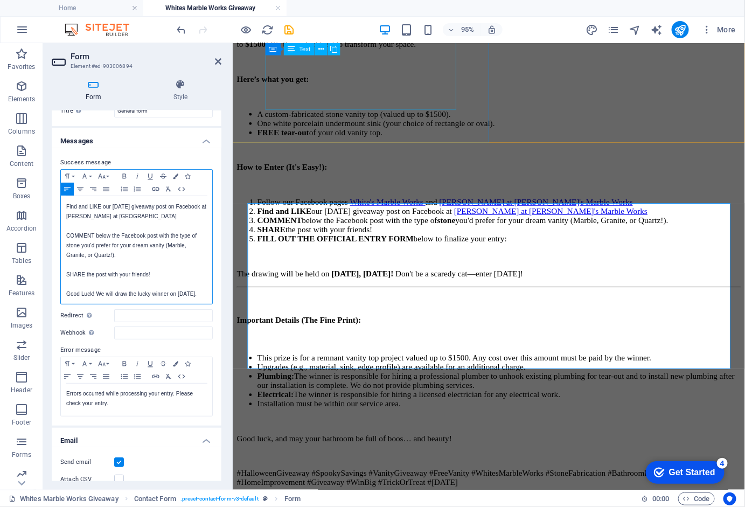
click at [199, 297] on p "Good Luck! We will draw the lucky winner on [DATE]." at bounding box center [136, 294] width 141 height 10
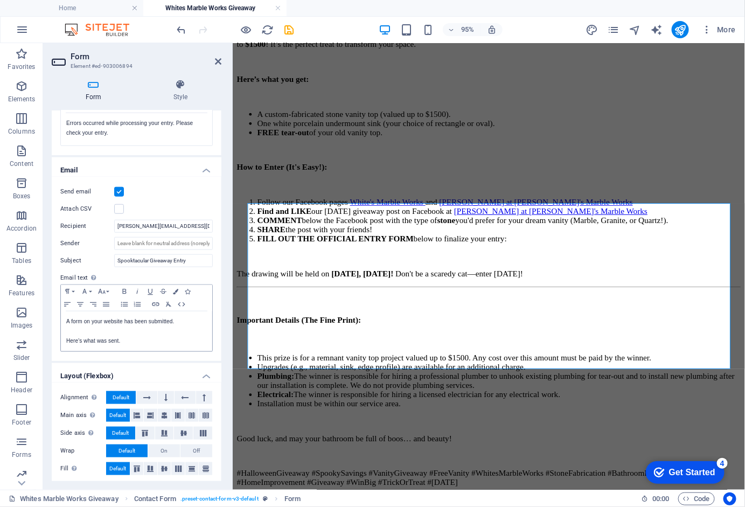
scroll to position [304, 0]
click at [683, 28] on icon "publish" at bounding box center [680, 30] width 12 height 12
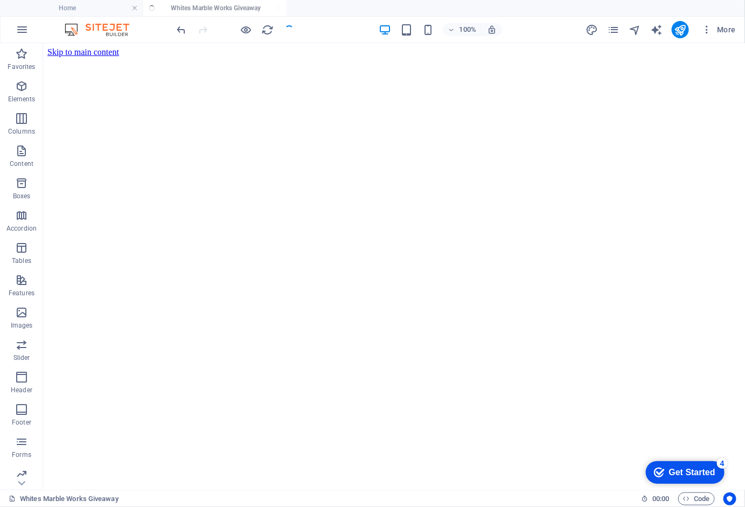
scroll to position [0, 0]
click at [680, 31] on icon "publish" at bounding box center [680, 30] width 12 height 12
